Goal: Information Seeking & Learning: Stay updated

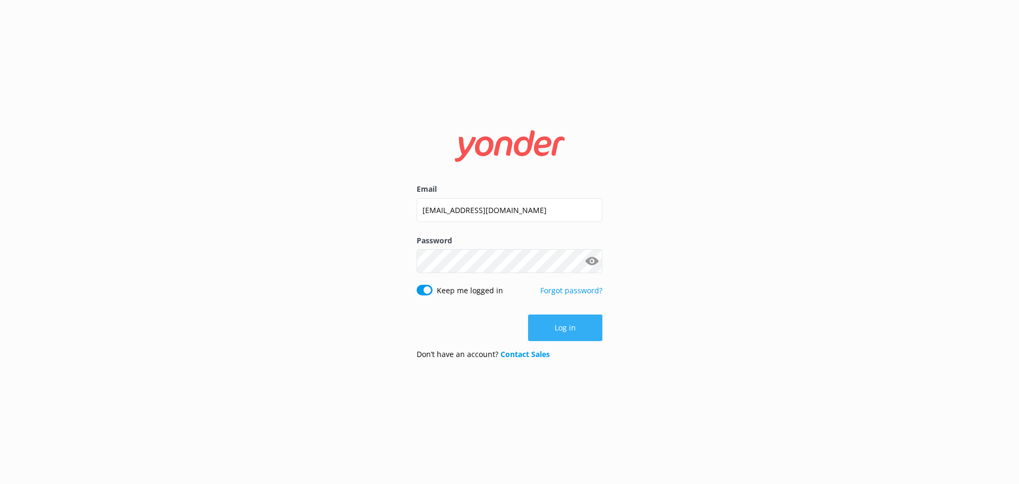
click at [568, 324] on button "Log in" at bounding box center [565, 327] width 74 height 27
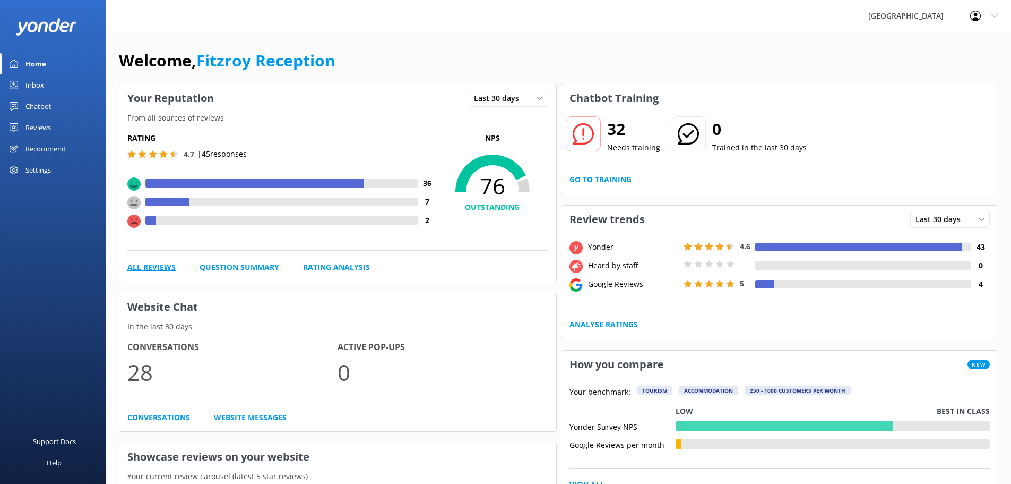
click at [165, 266] on link "All Reviews" at bounding box center [151, 267] width 48 height 12
